Goal: Check status: Check status

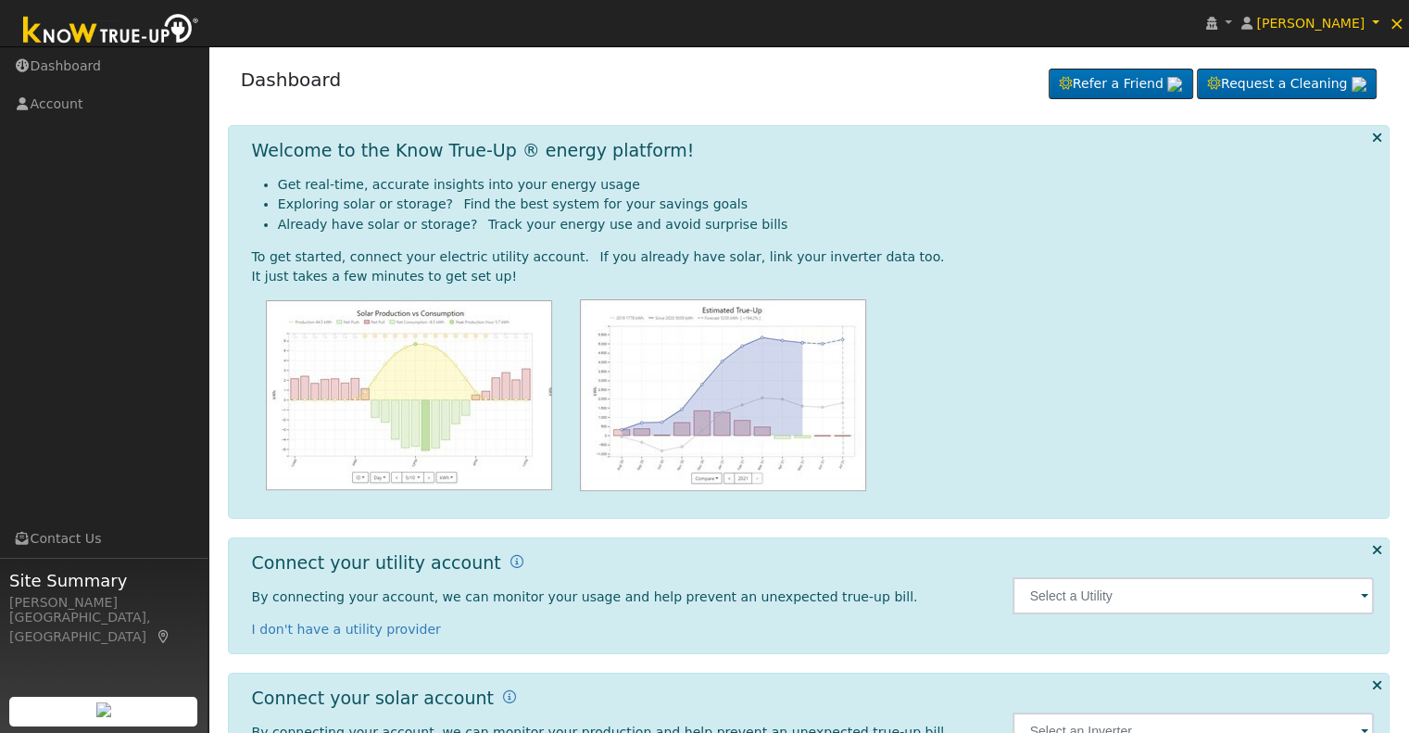
scroll to position [83, 0]
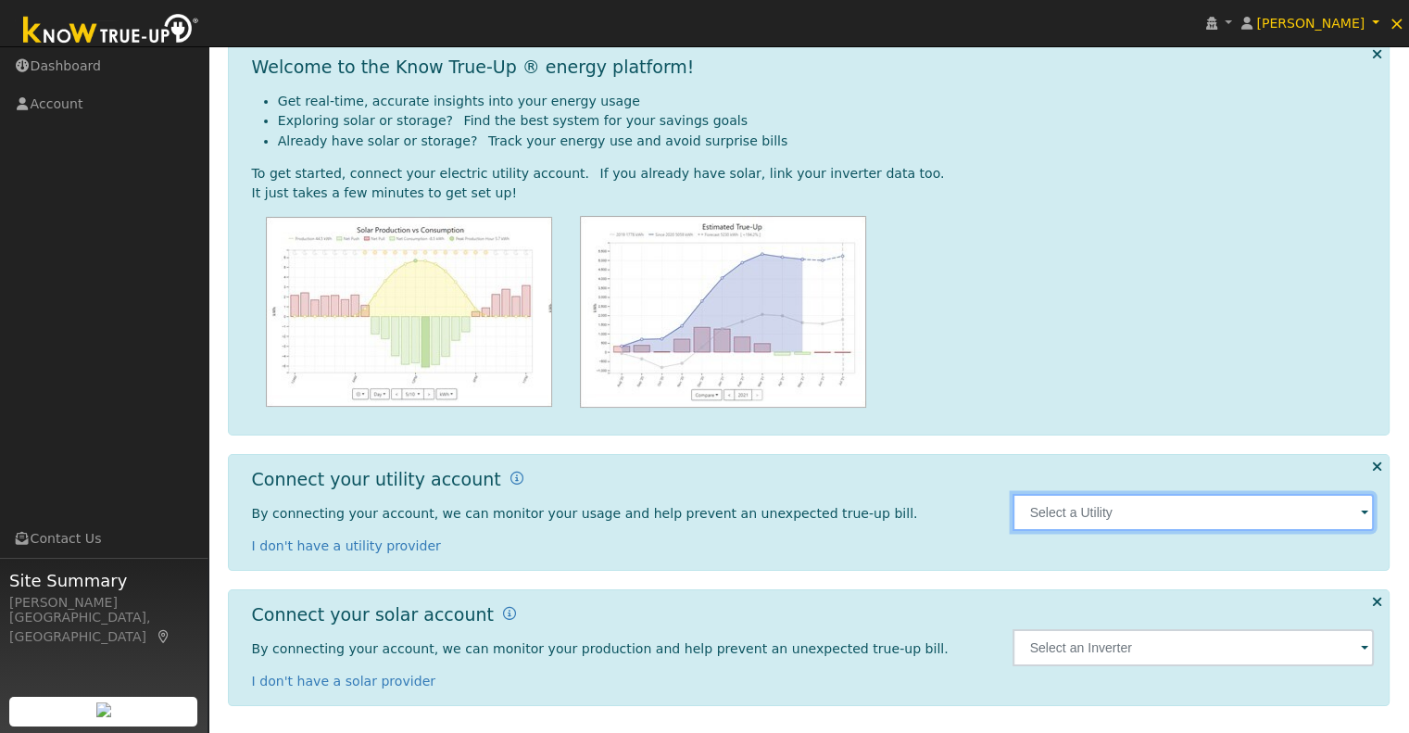
click at [1339, 513] on input "text" at bounding box center [1192, 512] width 361 height 37
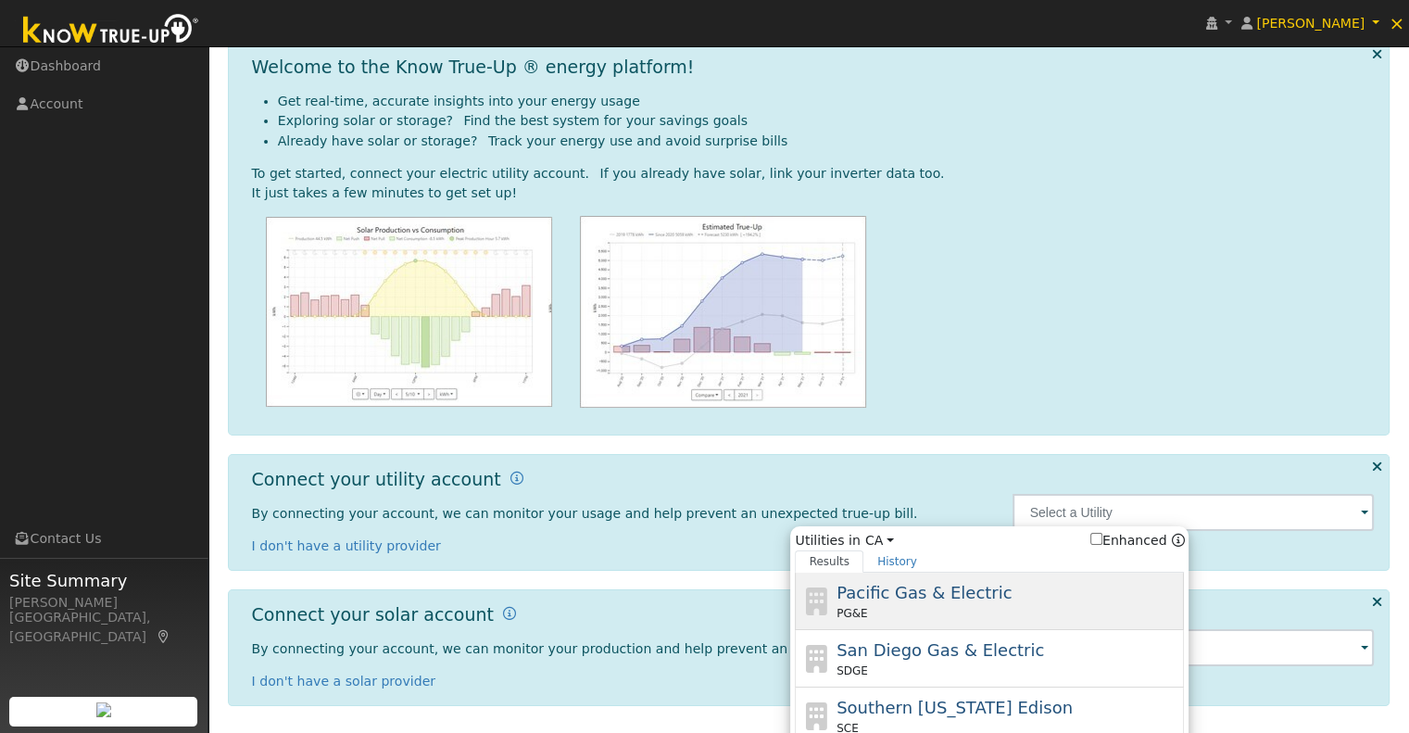
click at [983, 612] on div "PG&E" at bounding box center [1008, 613] width 344 height 17
type input "PG&E"
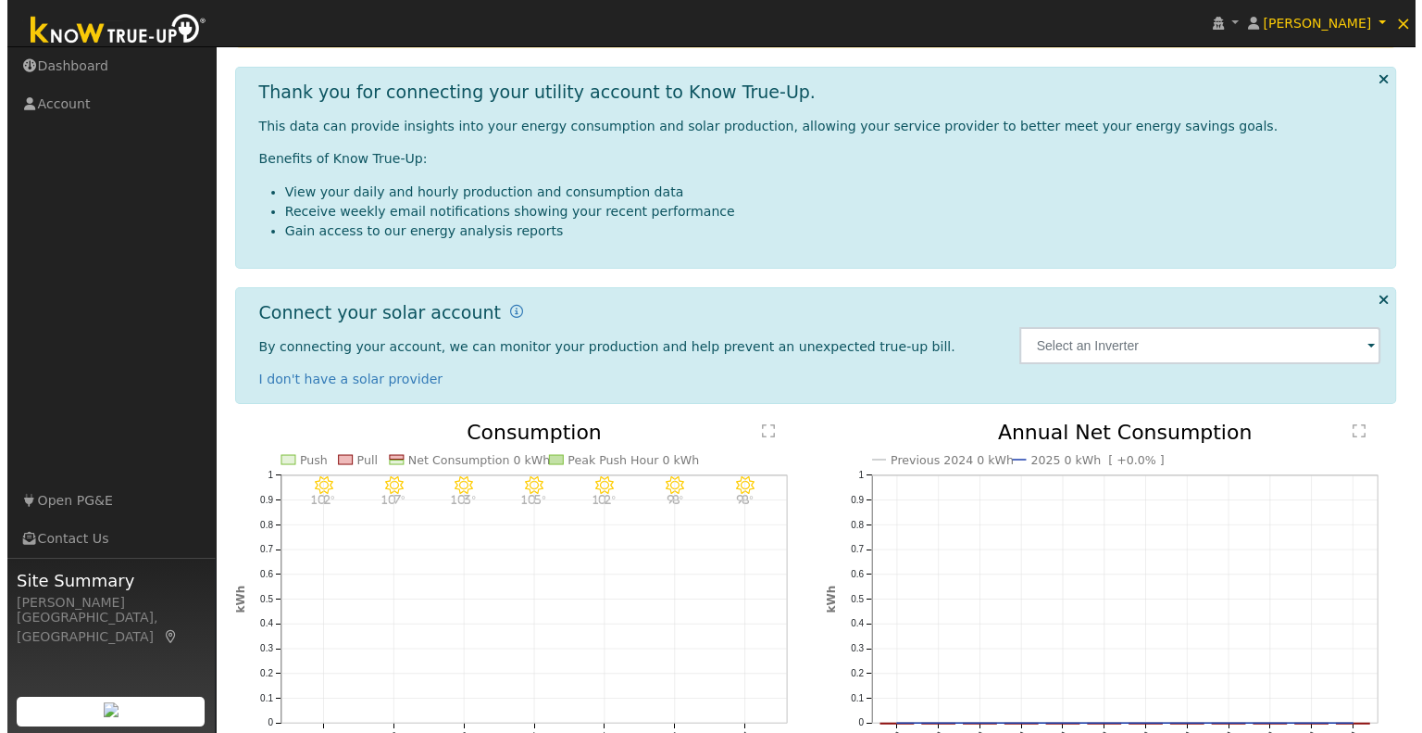
scroll to position [218, 0]
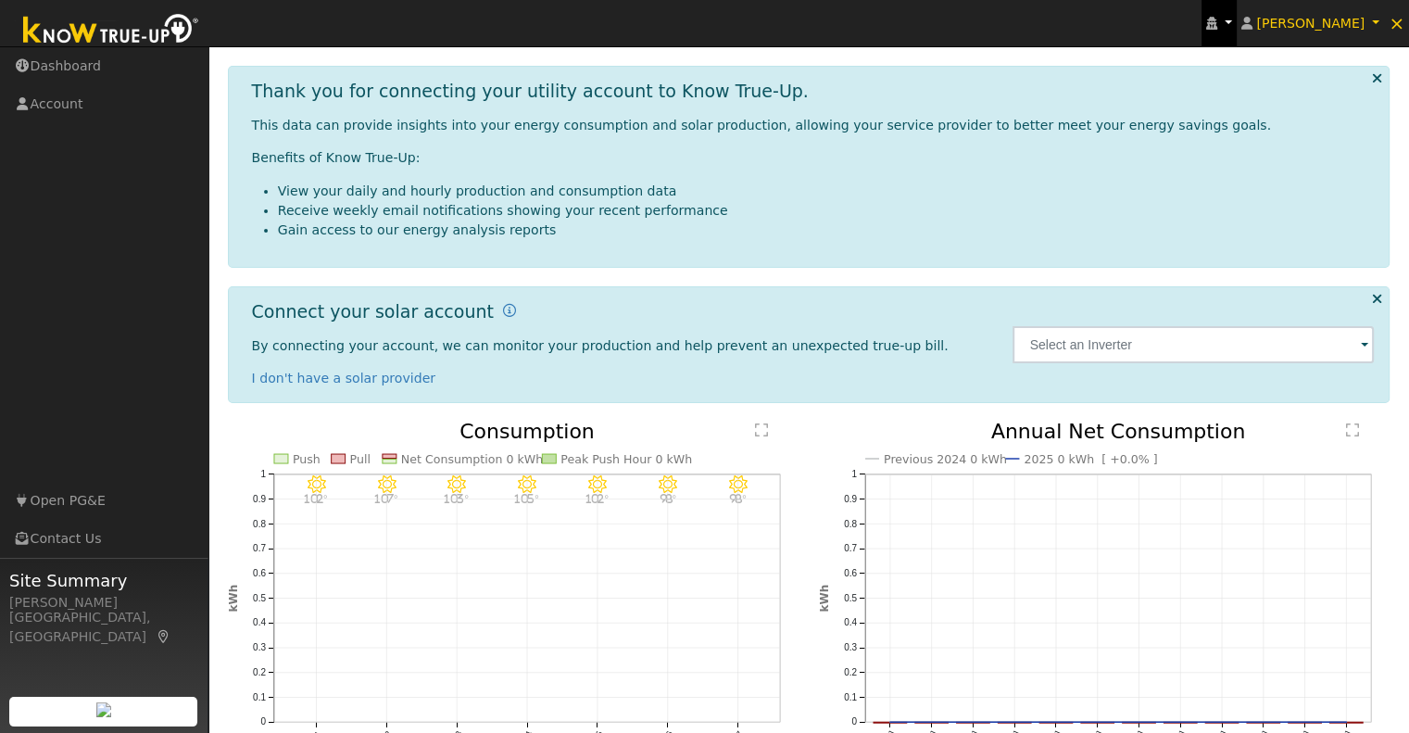
click at [1236, 26] on link at bounding box center [1218, 23] width 35 height 46
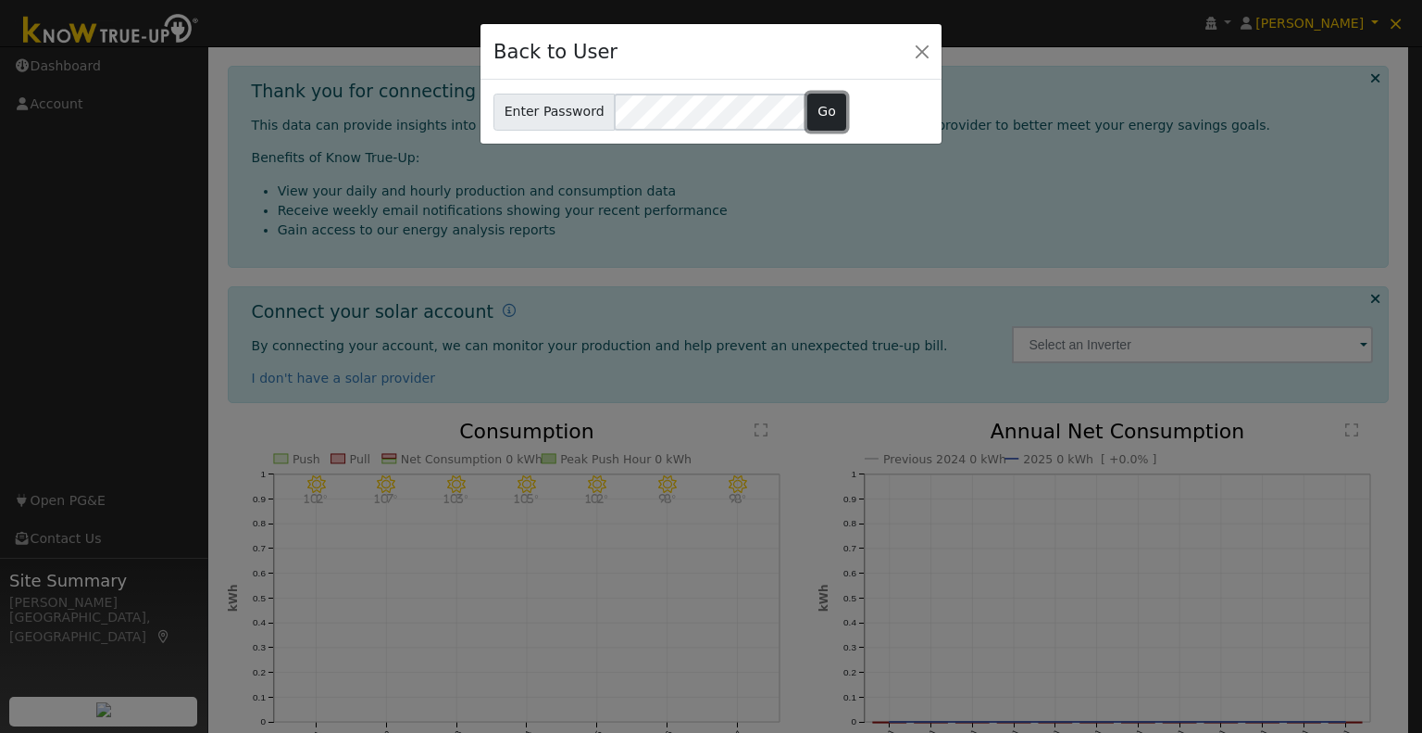
click at [808, 116] on button "Go" at bounding box center [828, 112] width 40 height 37
